Goal: Navigation & Orientation: Find specific page/section

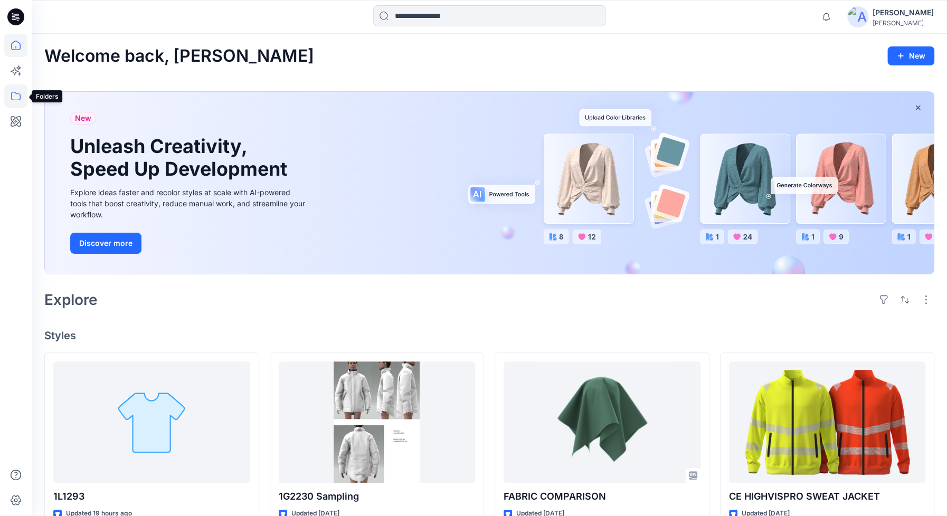
click at [11, 96] on icon at bounding box center [16, 96] width 10 height 8
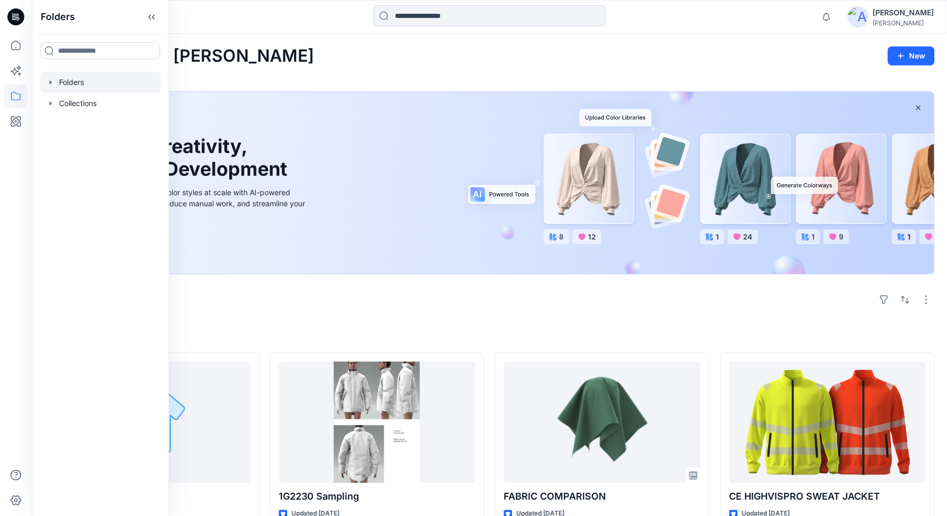
click at [61, 81] on div at bounding box center [100, 82] width 120 height 21
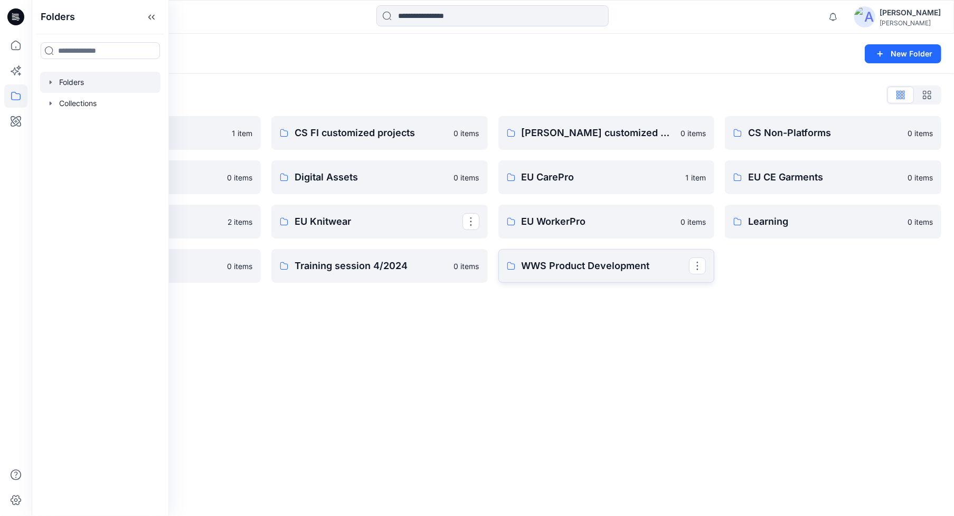
click at [584, 271] on p "WWS Product Development" at bounding box center [606, 266] width 168 height 15
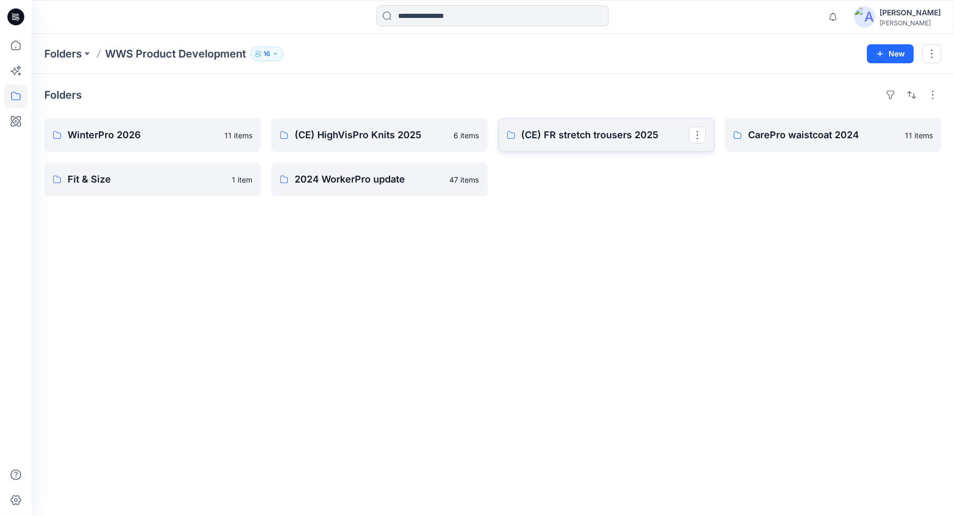
click at [540, 139] on p "(CE) FR stretch trousers 2025" at bounding box center [606, 135] width 168 height 15
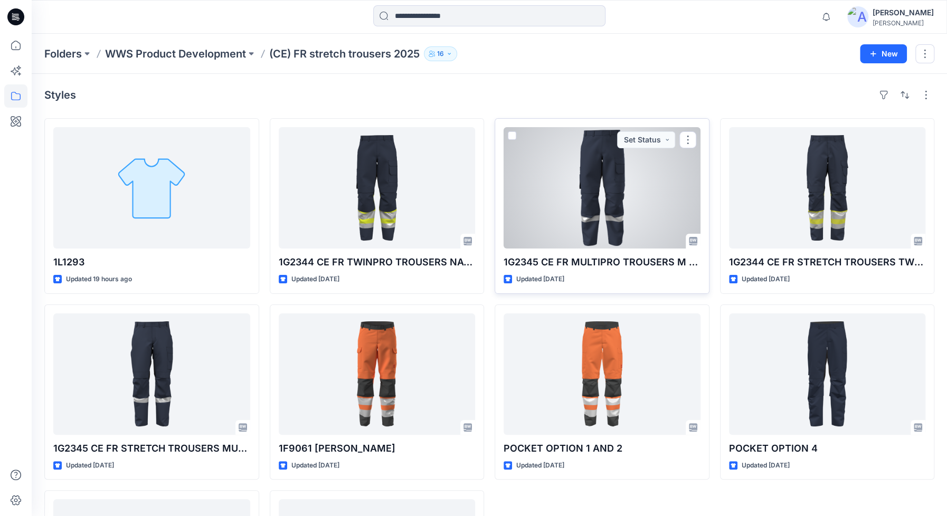
click at [567, 208] on div at bounding box center [602, 187] width 197 height 121
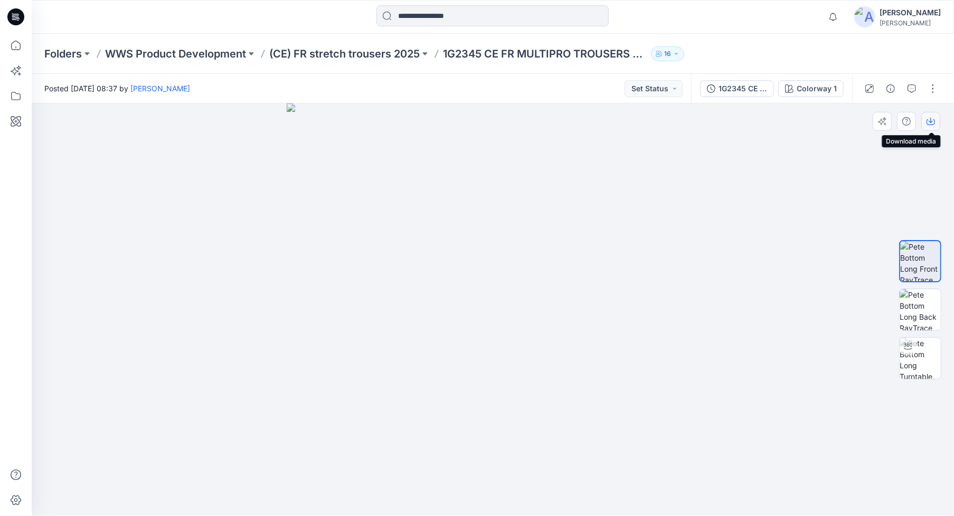
click at [934, 118] on icon "button" at bounding box center [931, 121] width 8 height 8
click at [898, 178] on div at bounding box center [921, 310] width 68 height 264
click at [914, 315] on img at bounding box center [920, 309] width 41 height 41
click at [929, 121] on icon "button" at bounding box center [931, 121] width 8 height 8
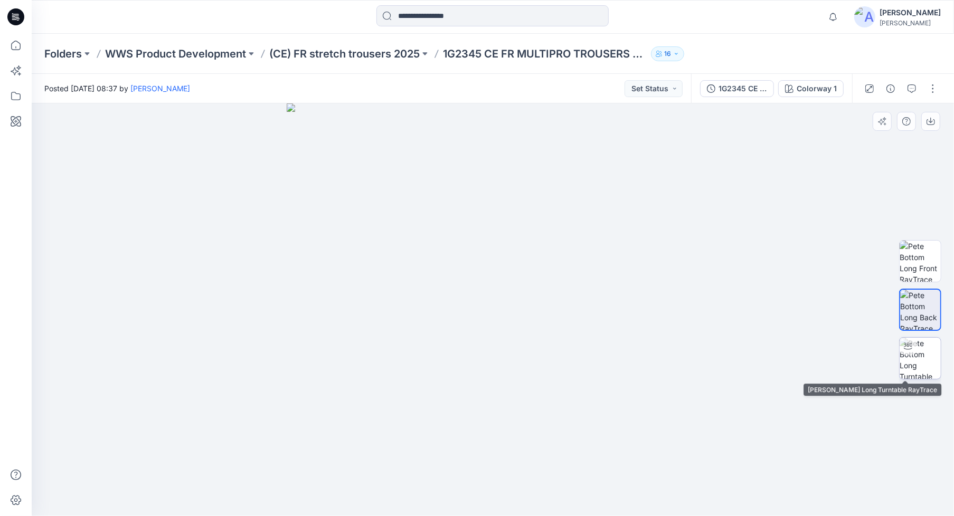
click at [924, 360] on img at bounding box center [920, 358] width 41 height 41
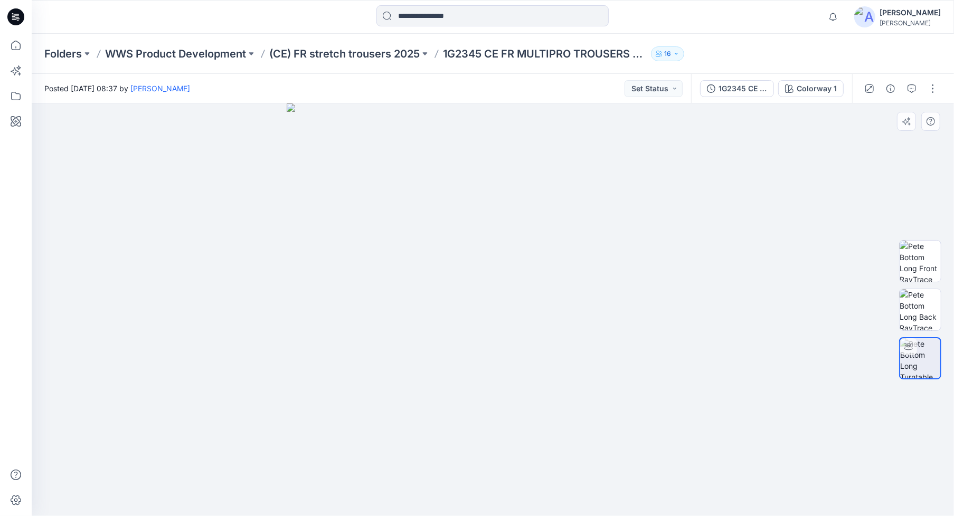
drag, startPoint x: 501, startPoint y: 317, endPoint x: 605, endPoint y: 312, distance: 104.7
click at [605, 312] on div at bounding box center [493, 310] width 923 height 413
drag, startPoint x: 597, startPoint y: 298, endPoint x: 610, endPoint y: 299, distance: 13.7
click at [610, 299] on div at bounding box center [493, 310] width 923 height 413
drag, startPoint x: 561, startPoint y: 187, endPoint x: 550, endPoint y: 274, distance: 87.3
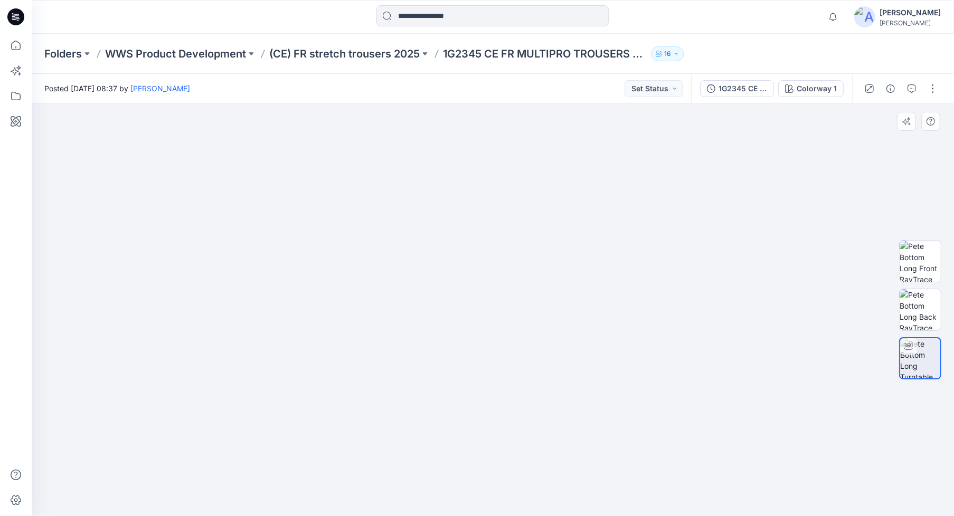
click at [550, 274] on img at bounding box center [493, 245] width 866 height 544
drag, startPoint x: 675, startPoint y: 445, endPoint x: 474, endPoint y: 451, distance: 201.3
click at [473, 452] on img at bounding box center [493, 255] width 816 height 524
drag, startPoint x: 549, startPoint y: 394, endPoint x: 377, endPoint y: 376, distance: 173.6
click at [377, 376] on div at bounding box center [493, 310] width 923 height 413
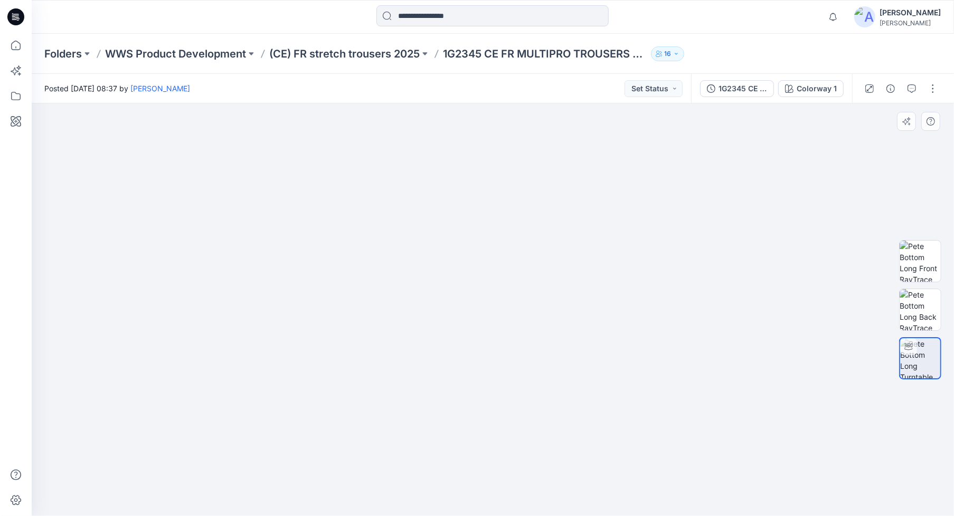
drag, startPoint x: 599, startPoint y: 401, endPoint x: 618, endPoint y: 400, distance: 19.0
click at [618, 400] on img at bounding box center [512, 224] width 1030 height 584
drag, startPoint x: 580, startPoint y: 348, endPoint x: 590, endPoint y: 349, distance: 10.0
click at [590, 349] on div at bounding box center [493, 310] width 923 height 413
click at [392, 49] on p "(CE) FR stretch trousers 2025" at bounding box center [344, 53] width 151 height 15
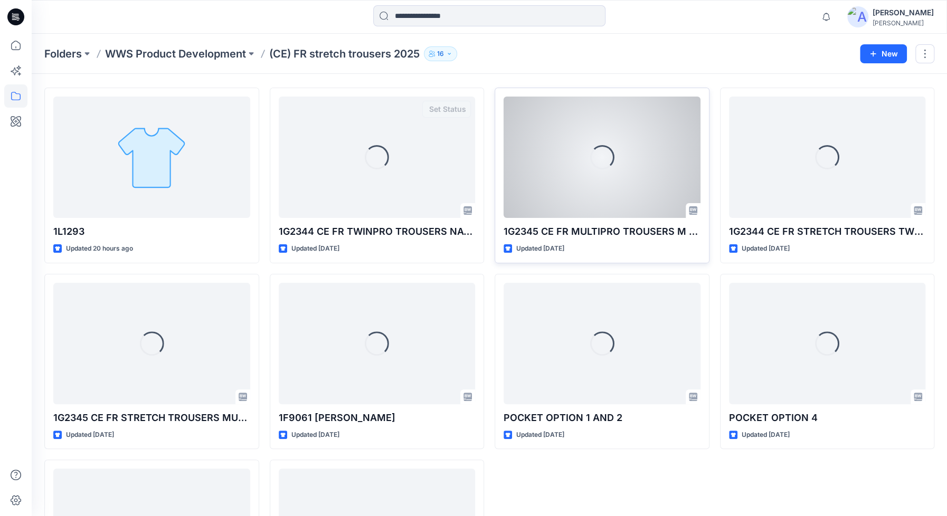
scroll to position [48, 0]
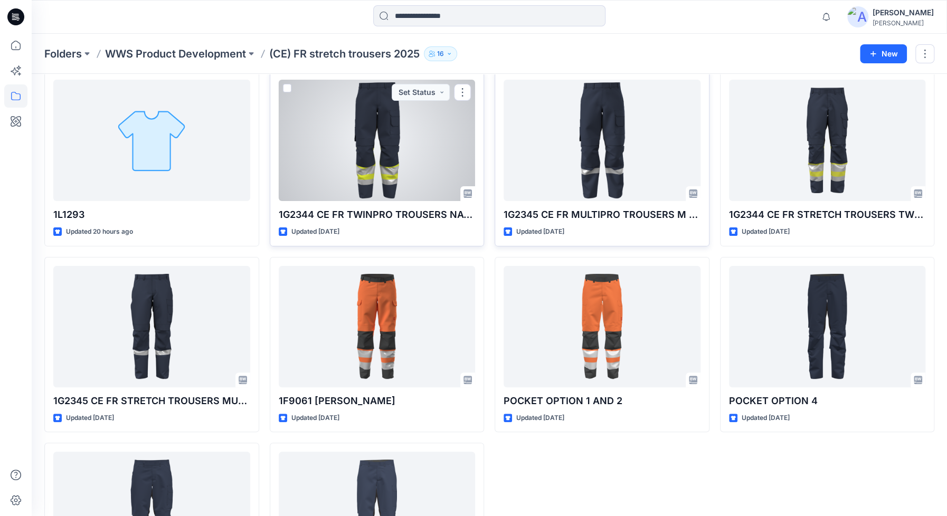
click at [370, 178] on div at bounding box center [377, 140] width 197 height 121
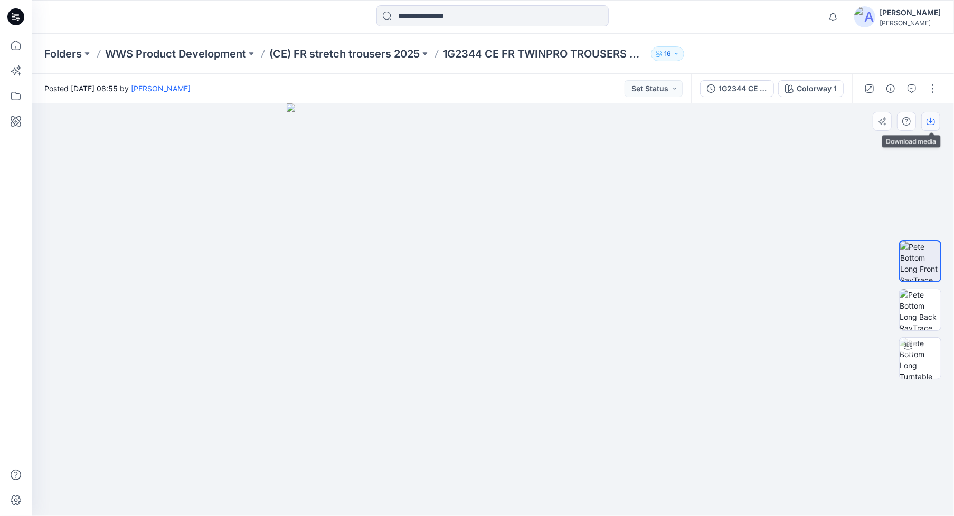
click at [934, 121] on icon "button" at bounding box center [931, 121] width 8 height 8
click at [924, 317] on img at bounding box center [920, 309] width 41 height 41
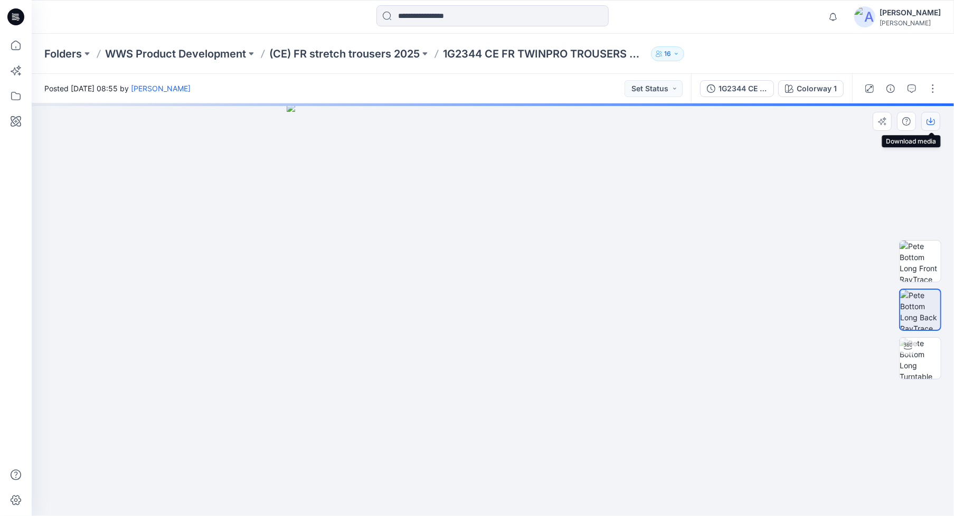
click at [929, 122] on icon "button" at bounding box center [931, 121] width 8 height 8
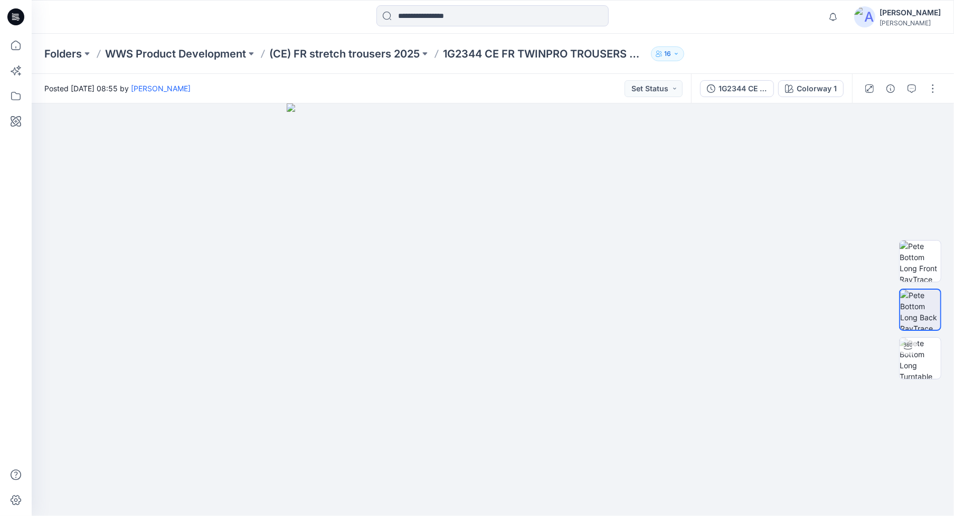
click at [668, 13] on div at bounding box center [492, 16] width 461 height 23
click at [932, 358] on img at bounding box center [920, 358] width 41 height 41
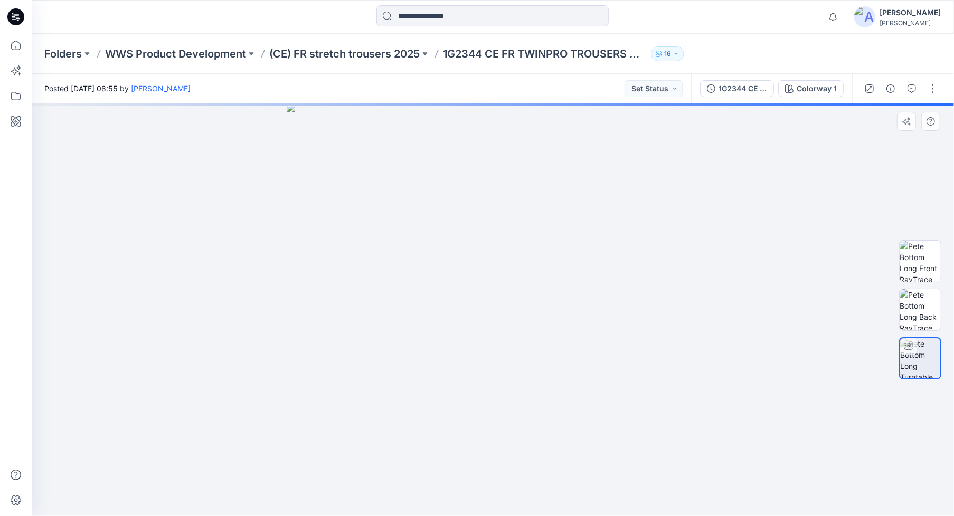
drag, startPoint x: 584, startPoint y: 398, endPoint x: 704, endPoint y: 389, distance: 120.7
click at [704, 389] on div at bounding box center [493, 310] width 923 height 413
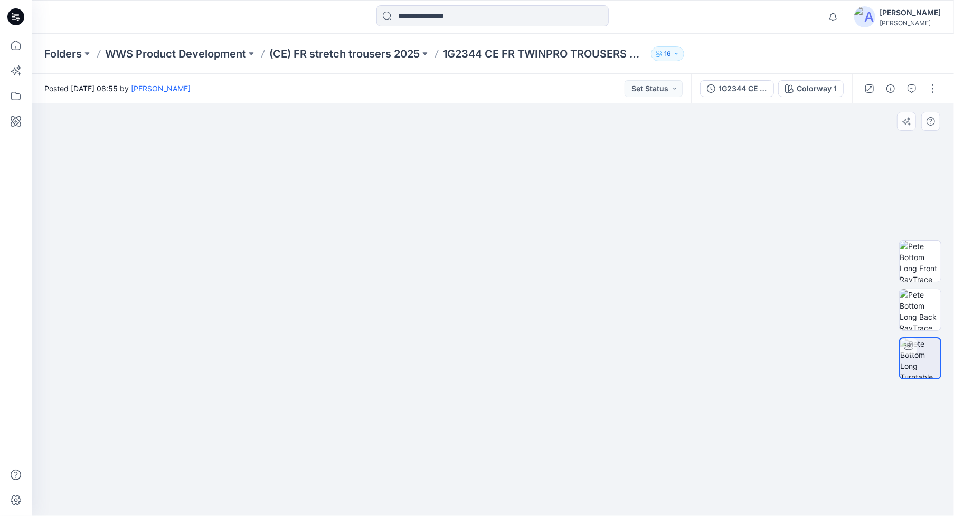
drag, startPoint x: 548, startPoint y: 262, endPoint x: 548, endPoint y: 296, distance: 33.8
click at [548, 296] on img at bounding box center [493, 225] width 866 height 581
drag, startPoint x: 606, startPoint y: 378, endPoint x: 426, endPoint y: 364, distance: 180.1
click at [426, 364] on div at bounding box center [493, 310] width 923 height 413
click at [332, 50] on p "(CE) FR stretch trousers 2025" at bounding box center [344, 53] width 151 height 15
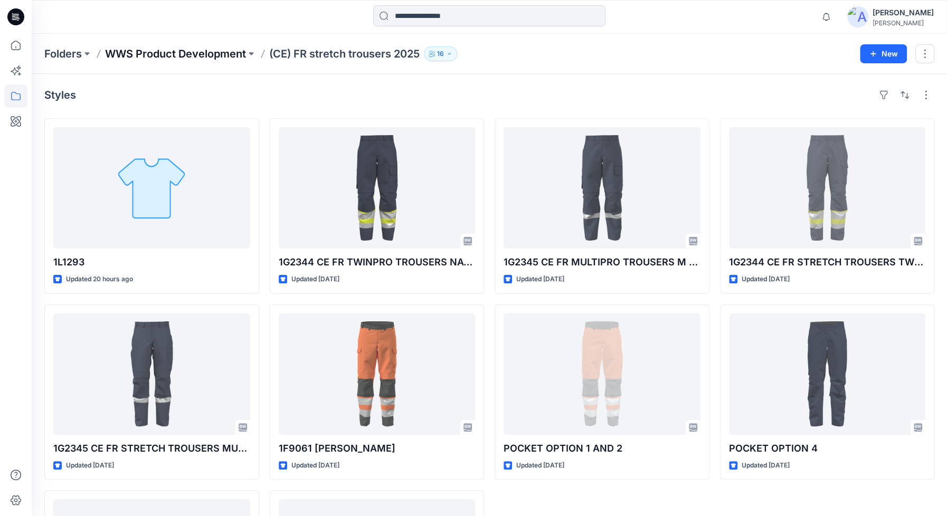
click at [186, 51] on p "WWS Product Development" at bounding box center [175, 53] width 141 height 15
